Goal: Information Seeking & Learning: Find specific page/section

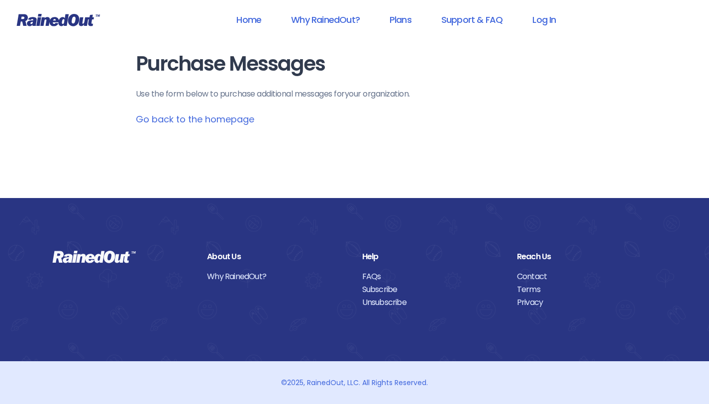
click at [49, 24] on icon at bounding box center [58, 19] width 84 height 13
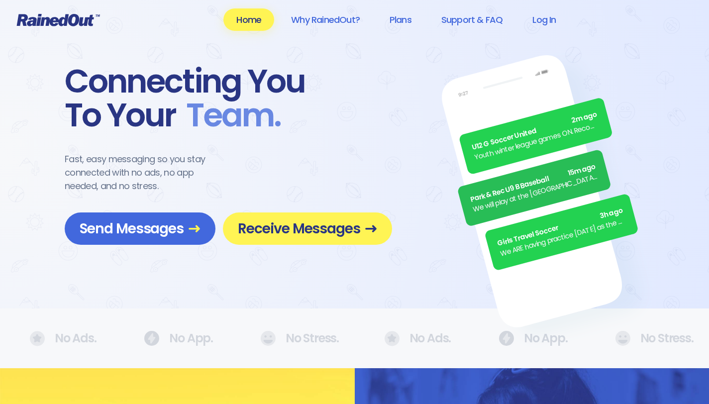
click at [49, 25] on icon at bounding box center [58, 19] width 84 height 13
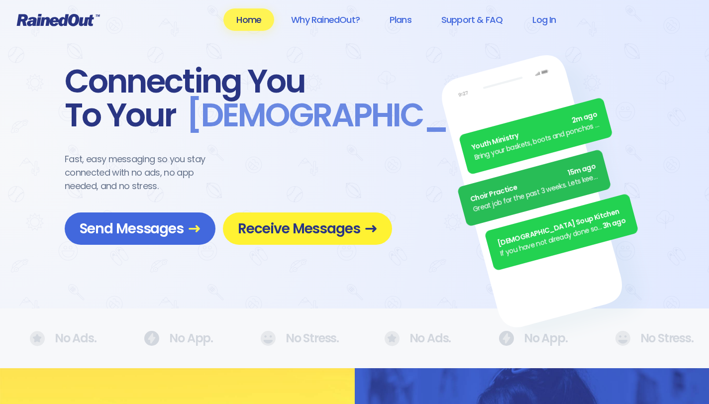
click at [293, 224] on span "Receive Messages" at bounding box center [307, 228] width 139 height 17
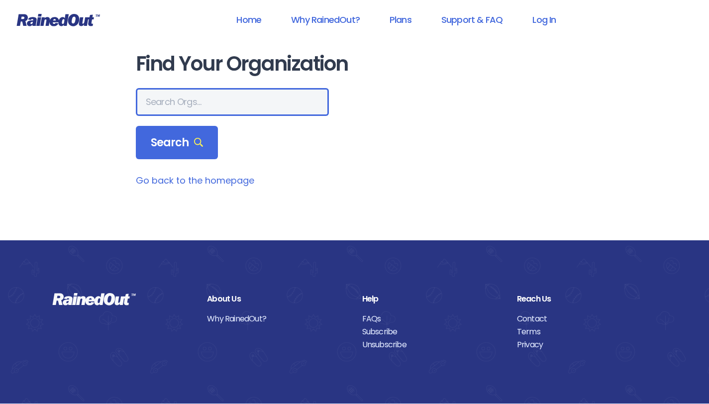
click at [158, 103] on input "text" at bounding box center [232, 102] width 193 height 28
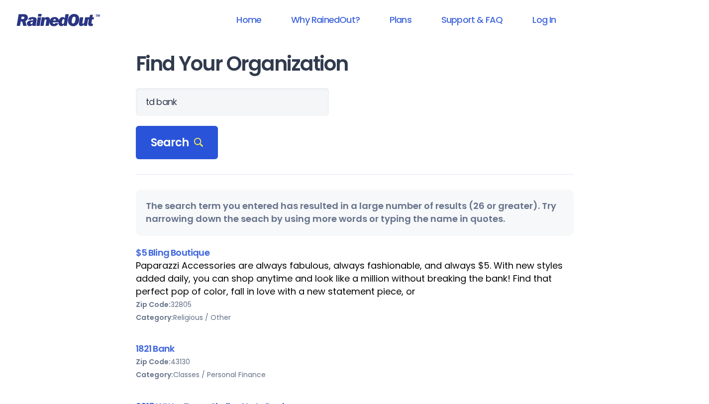
click at [174, 151] on div "Search" at bounding box center [177, 143] width 83 height 34
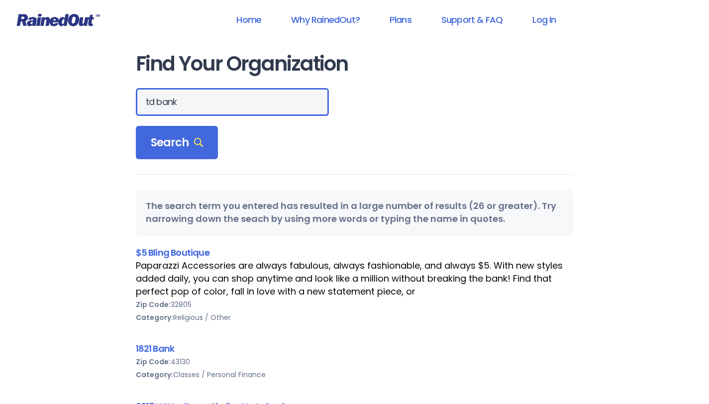
click at [177, 112] on input "td bank" at bounding box center [232, 102] width 193 height 28
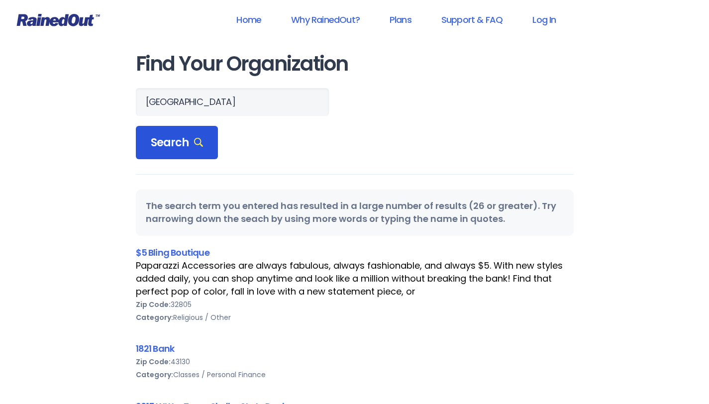
click at [173, 153] on div "Search" at bounding box center [177, 143] width 83 height 34
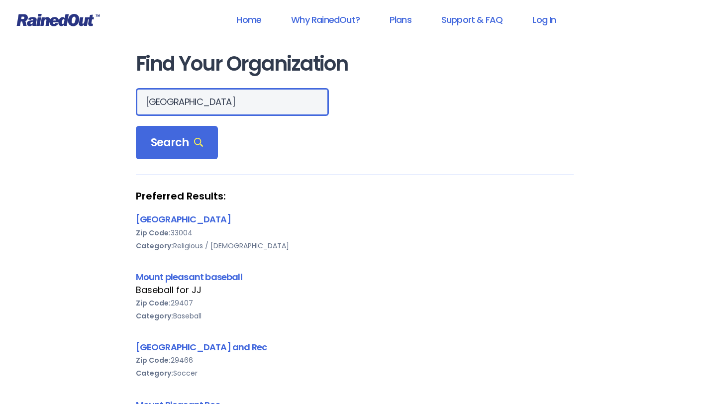
click at [224, 99] on input "[GEOGRAPHIC_DATA]" at bounding box center [232, 102] width 193 height 28
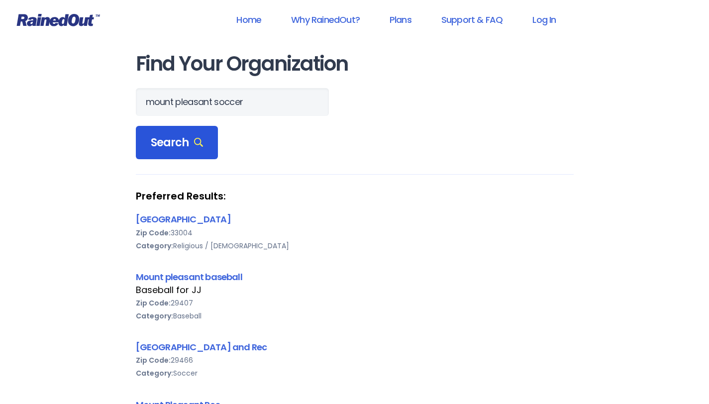
click at [173, 155] on div "Search" at bounding box center [177, 143] width 83 height 34
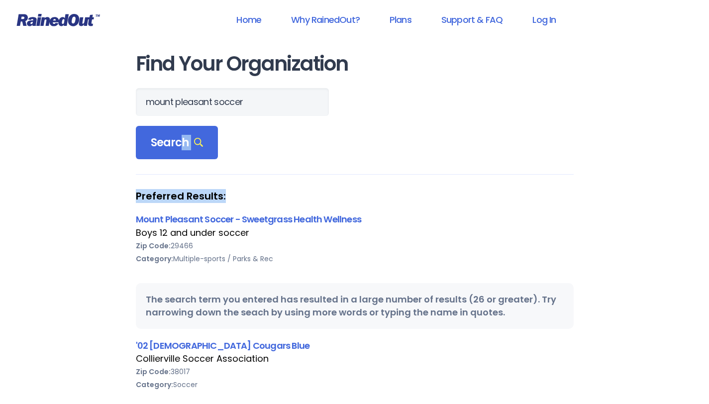
drag, startPoint x: 180, startPoint y: 142, endPoint x: 167, endPoint y: 205, distance: 63.9
click at [356, 295] on div "The search term you entered has resulted in a large number of results (26 or gr…" at bounding box center [355, 306] width 438 height 46
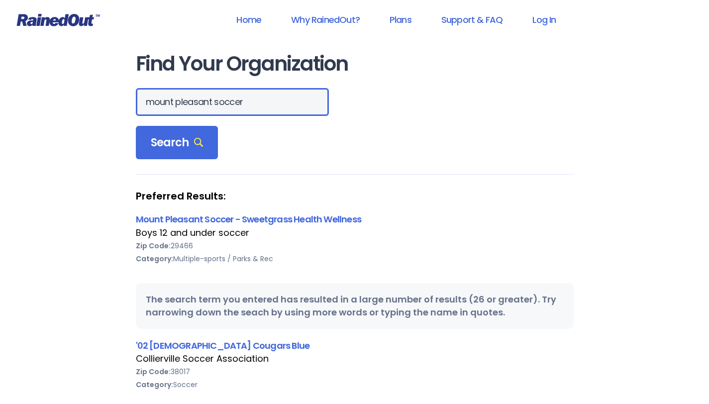
click at [158, 99] on input "mount pleasant soccer" at bounding box center [232, 102] width 193 height 28
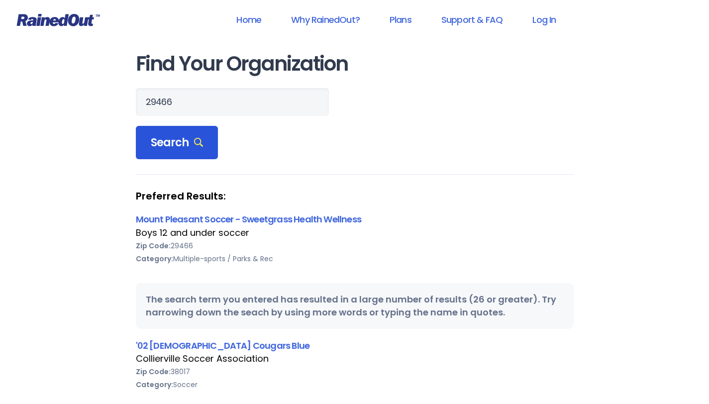
click at [160, 146] on span "Search" at bounding box center [177, 143] width 53 height 14
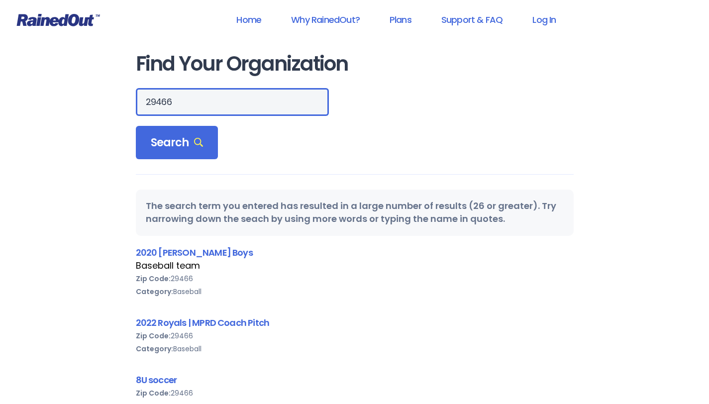
click at [209, 90] on input "29466" at bounding box center [232, 102] width 193 height 28
click at [207, 99] on input "29466" at bounding box center [232, 102] width 193 height 28
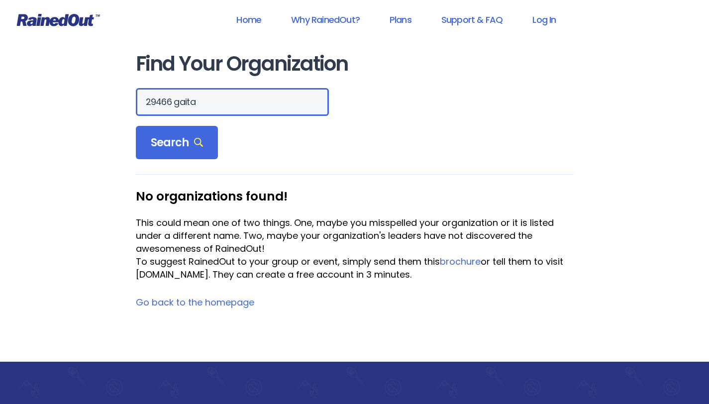
click at [186, 103] on input "29466 gaita" at bounding box center [232, 102] width 193 height 28
click at [185, 104] on input "29466 gaita" at bounding box center [232, 102] width 193 height 28
type input "29466 soccer"
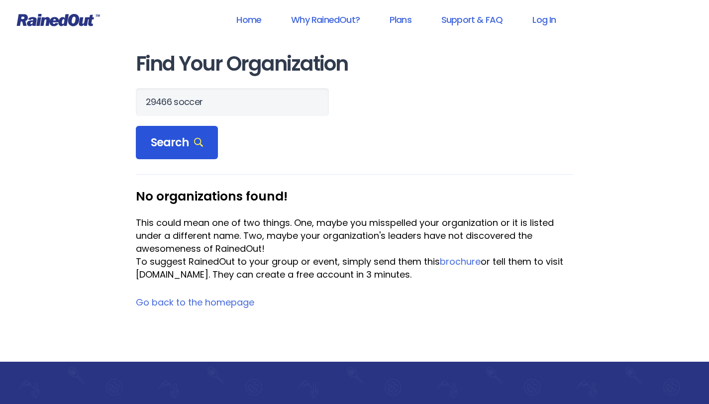
click at [182, 151] on div "Search" at bounding box center [177, 143] width 83 height 34
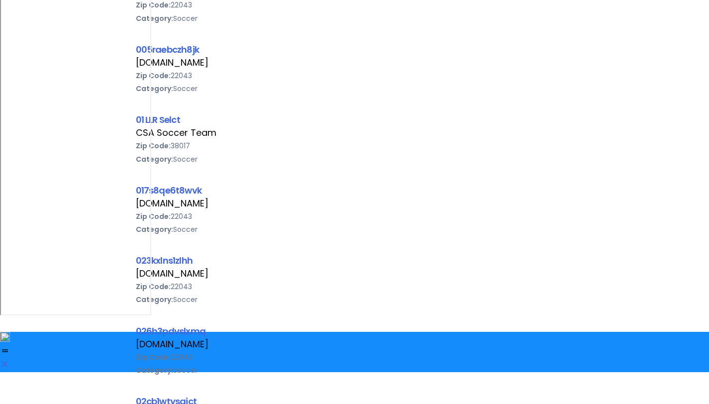
scroll to position [856, 0]
